Goal: Check status: Check status

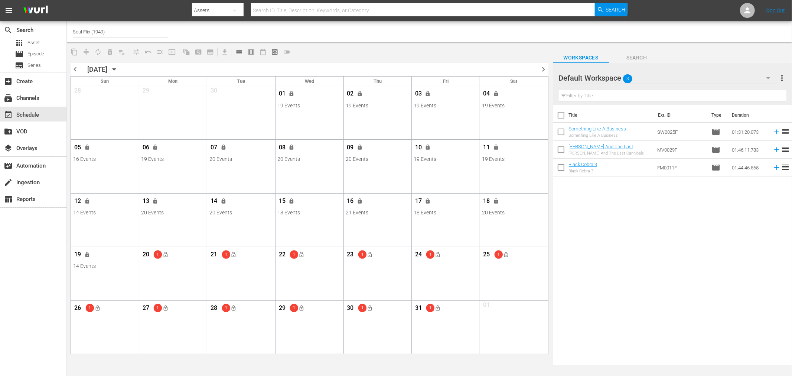
click at [636, 239] on div "Title Ext. ID Type Duration Something Like A Business Something Like A Business…" at bounding box center [672, 235] width 239 height 261
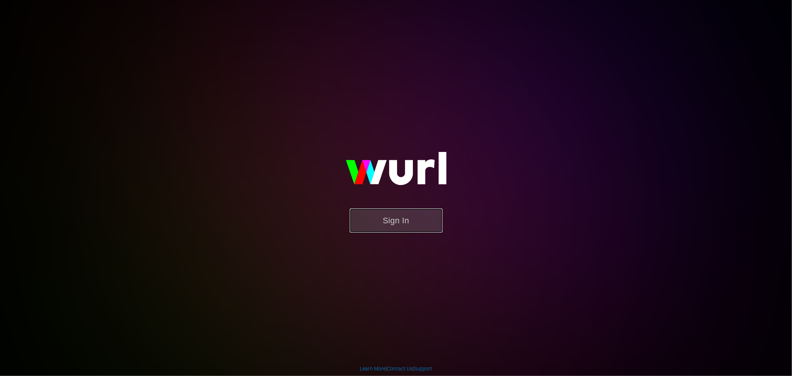
click at [419, 217] on button "Sign In" at bounding box center [396, 220] width 93 height 24
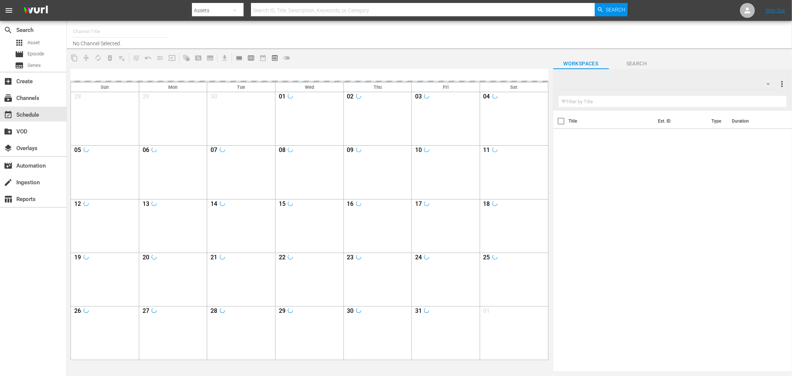
type input "Soul Flix (1949)"
